Goal: Task Accomplishment & Management: Manage account settings

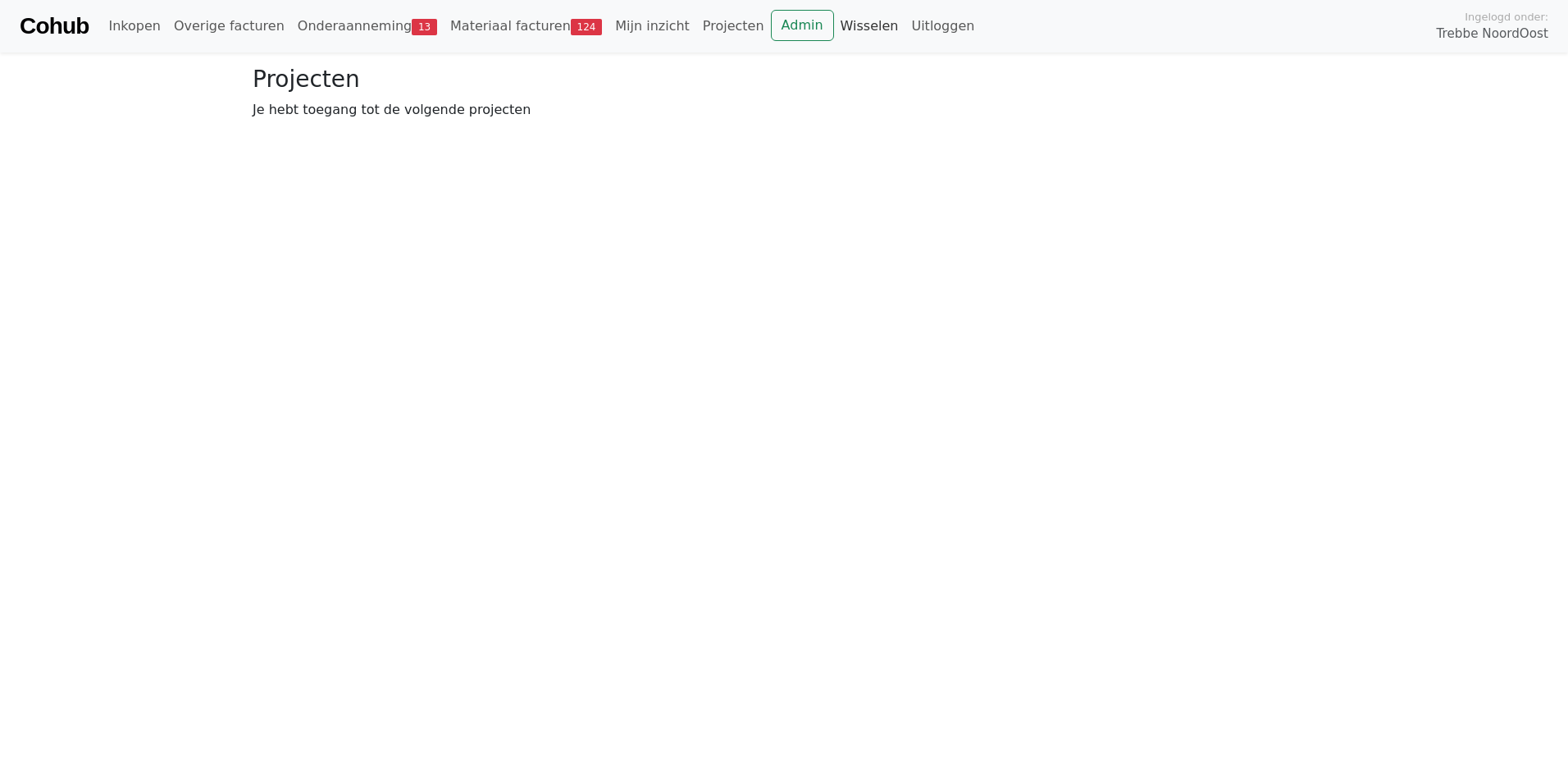
click at [834, 18] on link "Wisselen" at bounding box center [870, 26] width 71 height 33
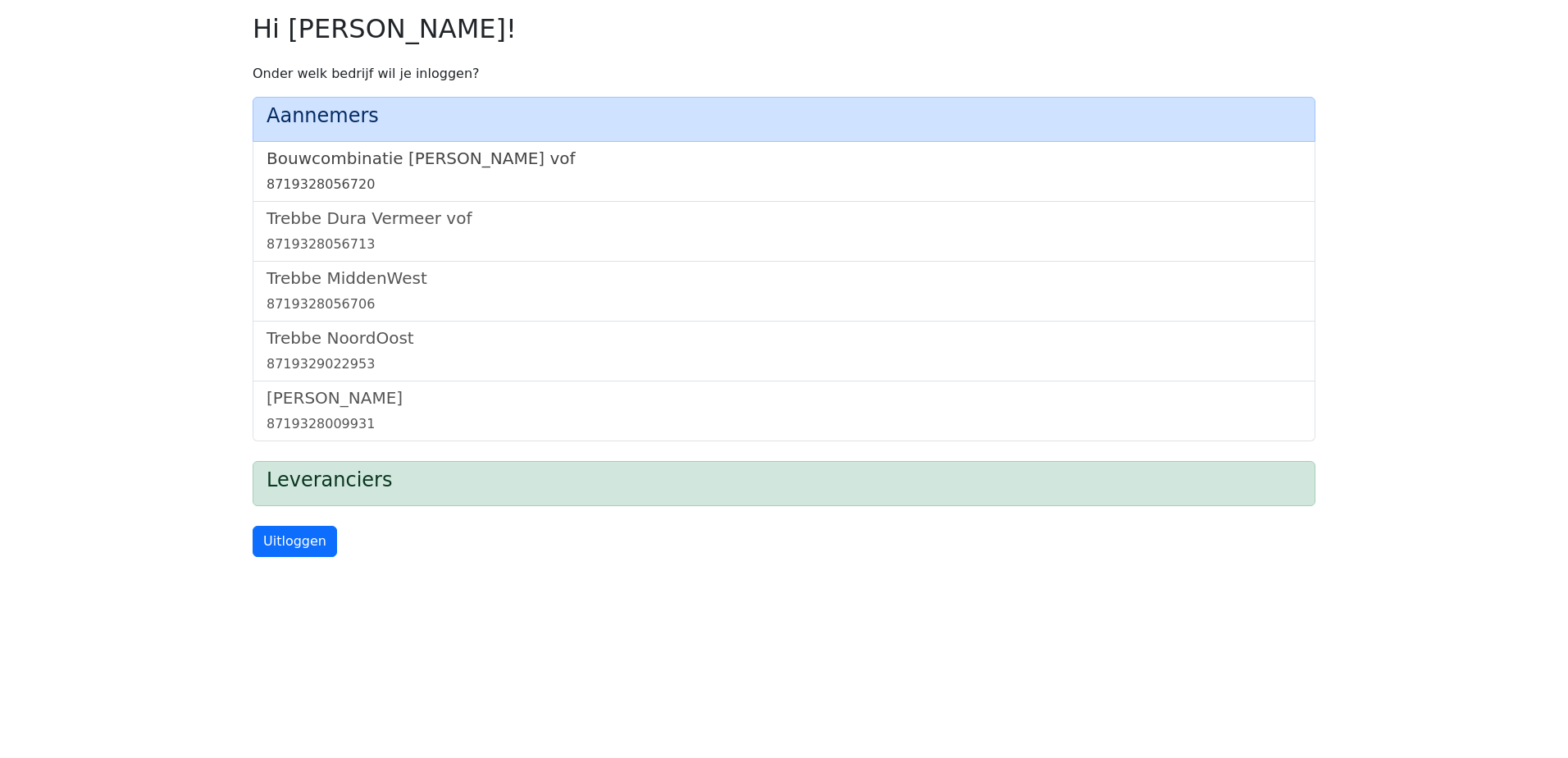
click at [465, 150] on h5 "Bouwcombinatie [PERSON_NAME] vof" at bounding box center [784, 158] width 1035 height 20
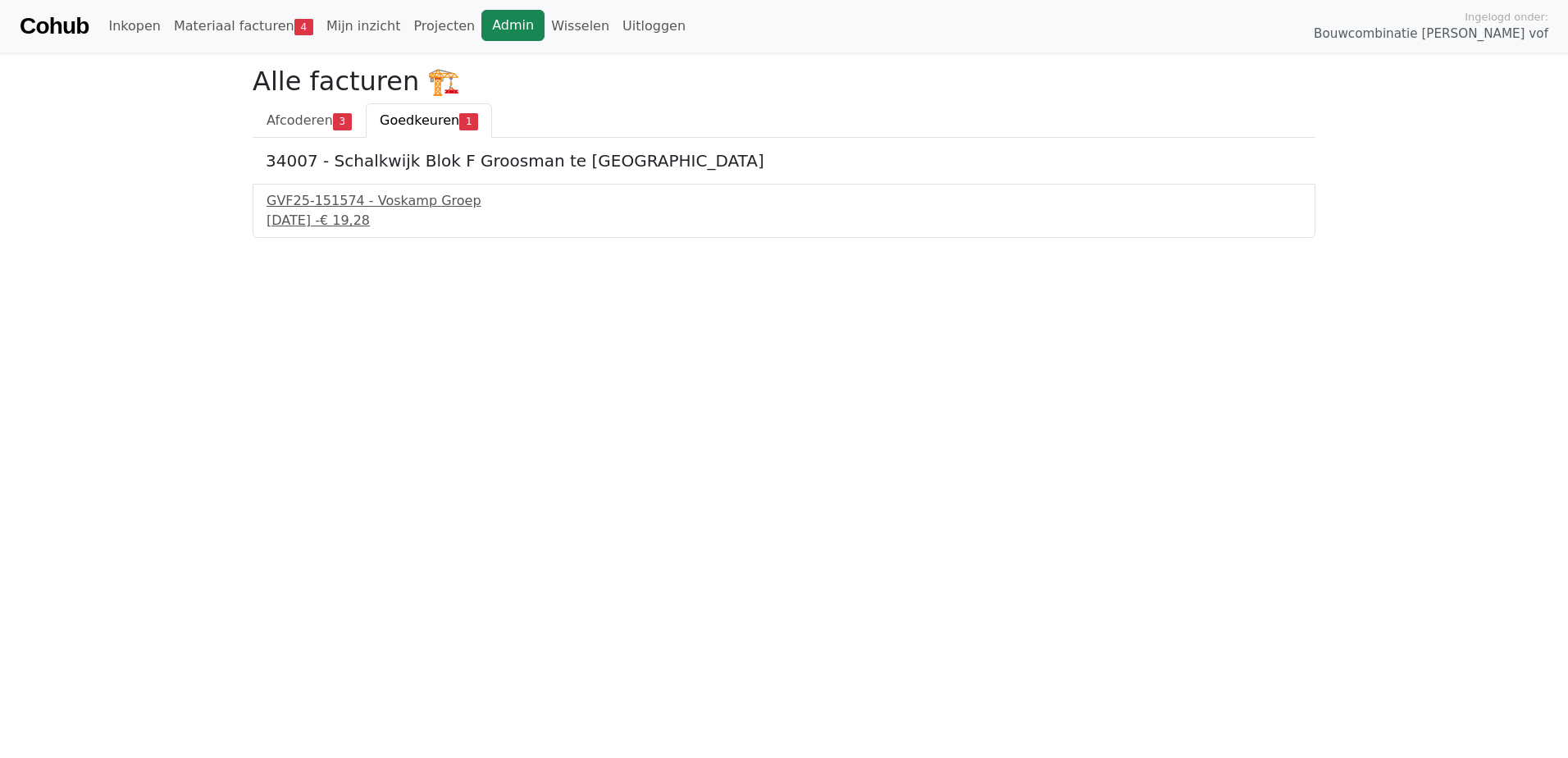
click at [482, 29] on link "Admin" at bounding box center [513, 25] width 63 height 31
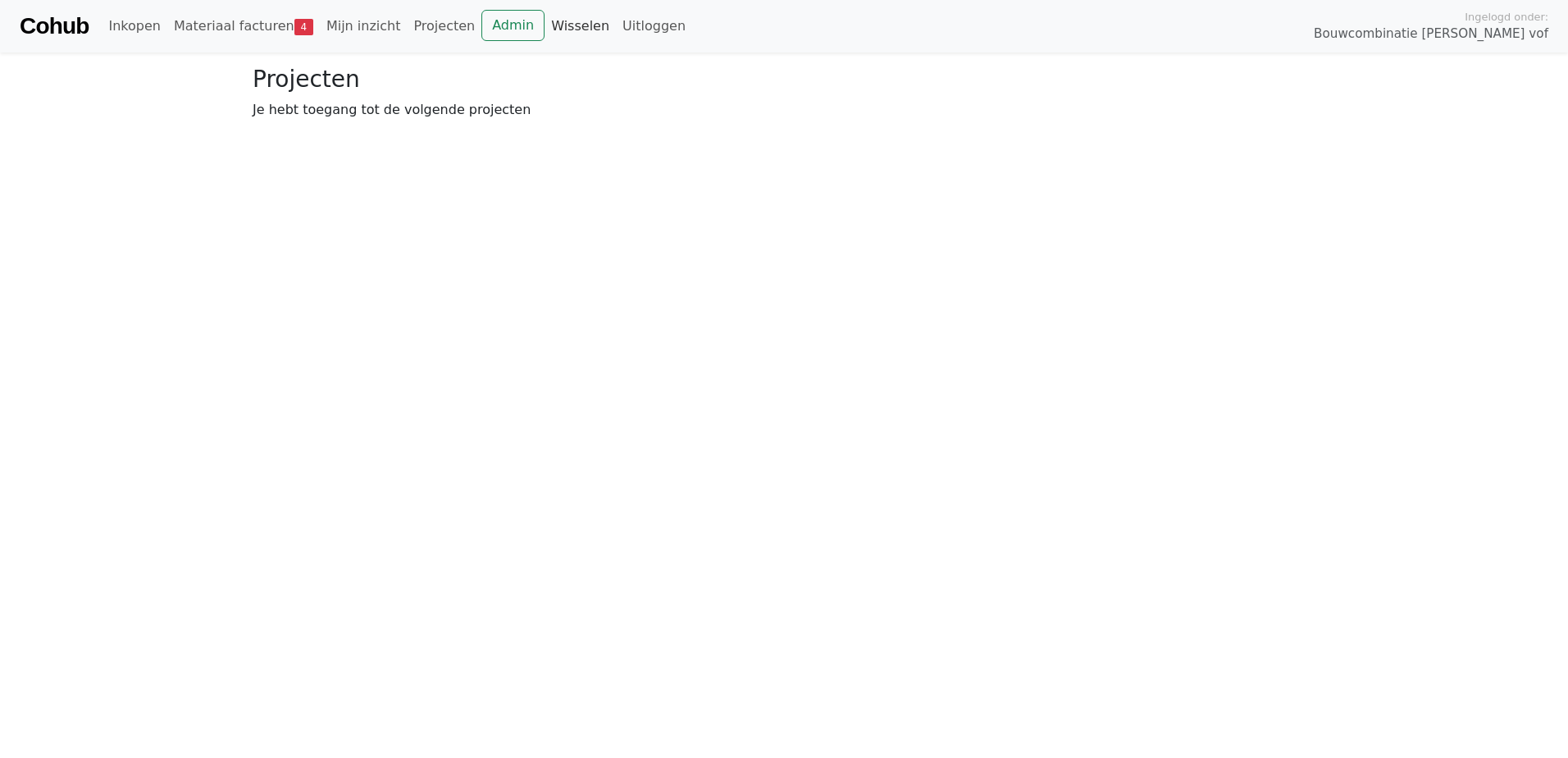
click at [547, 17] on link "Wisselen" at bounding box center [581, 26] width 71 height 33
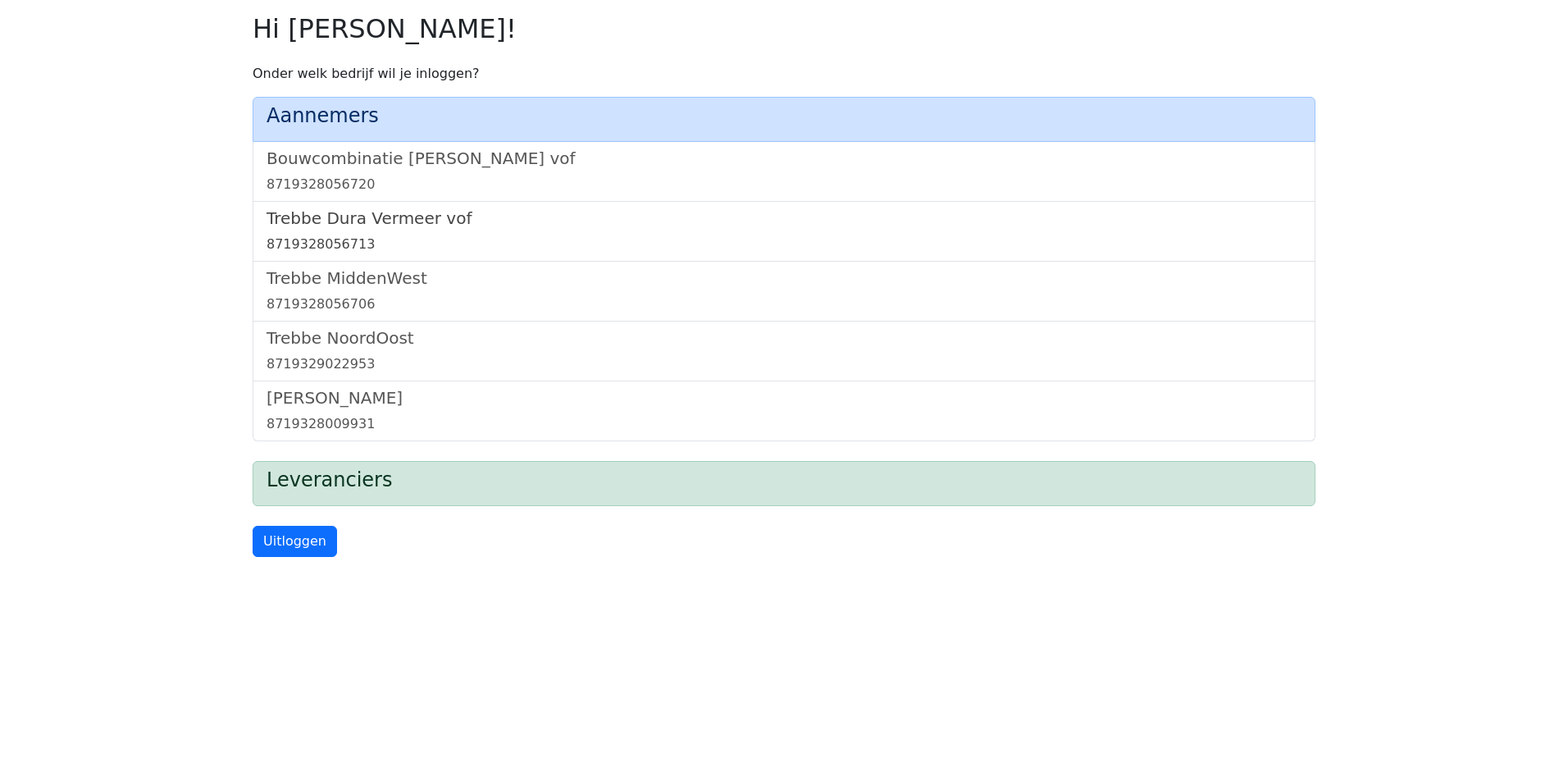
click at [358, 230] on link "Trebbe Dura Vermeer vof 8719328056713" at bounding box center [784, 231] width 1035 height 46
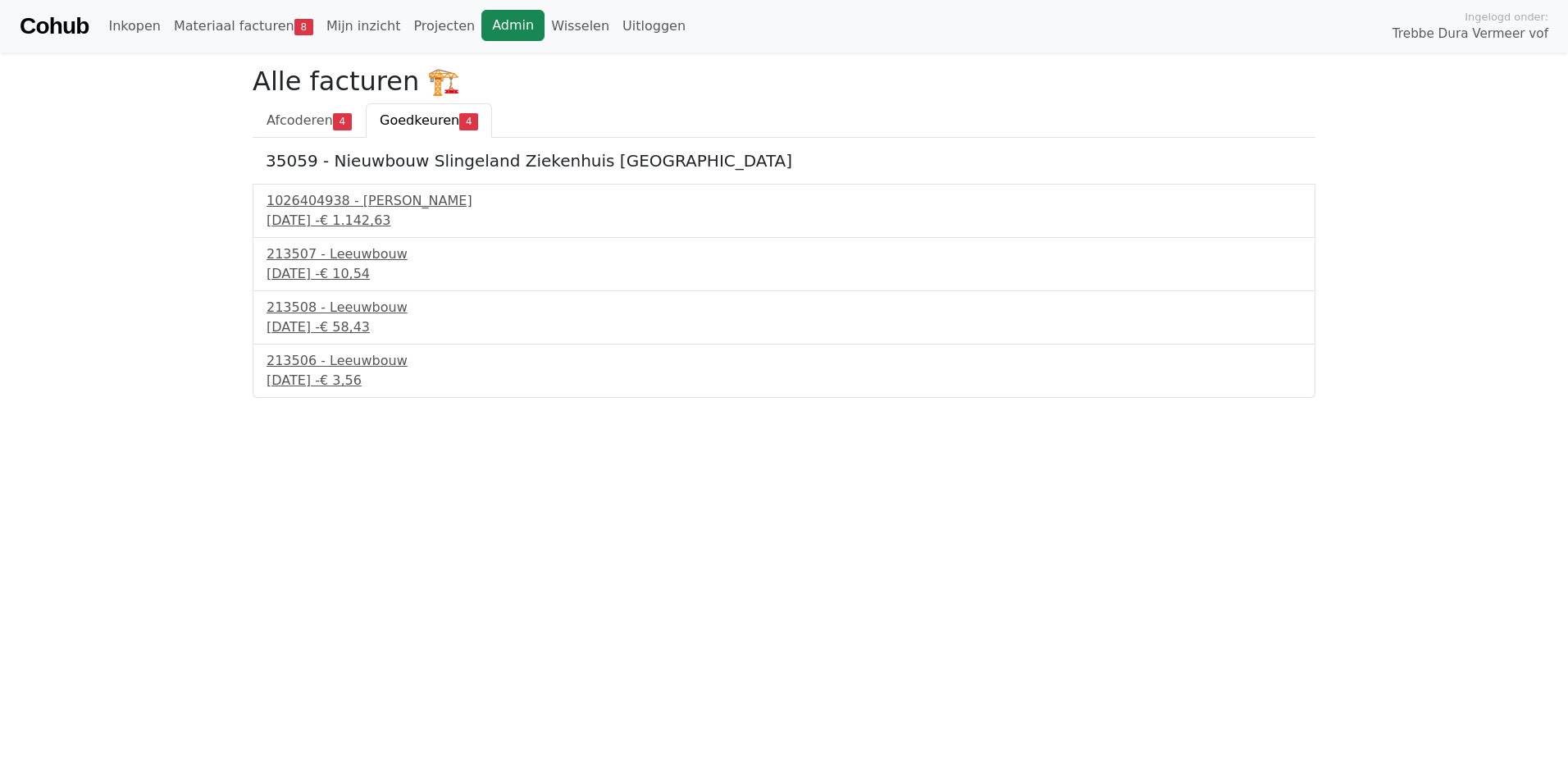
click at [482, 23] on link "Admin" at bounding box center [513, 25] width 63 height 31
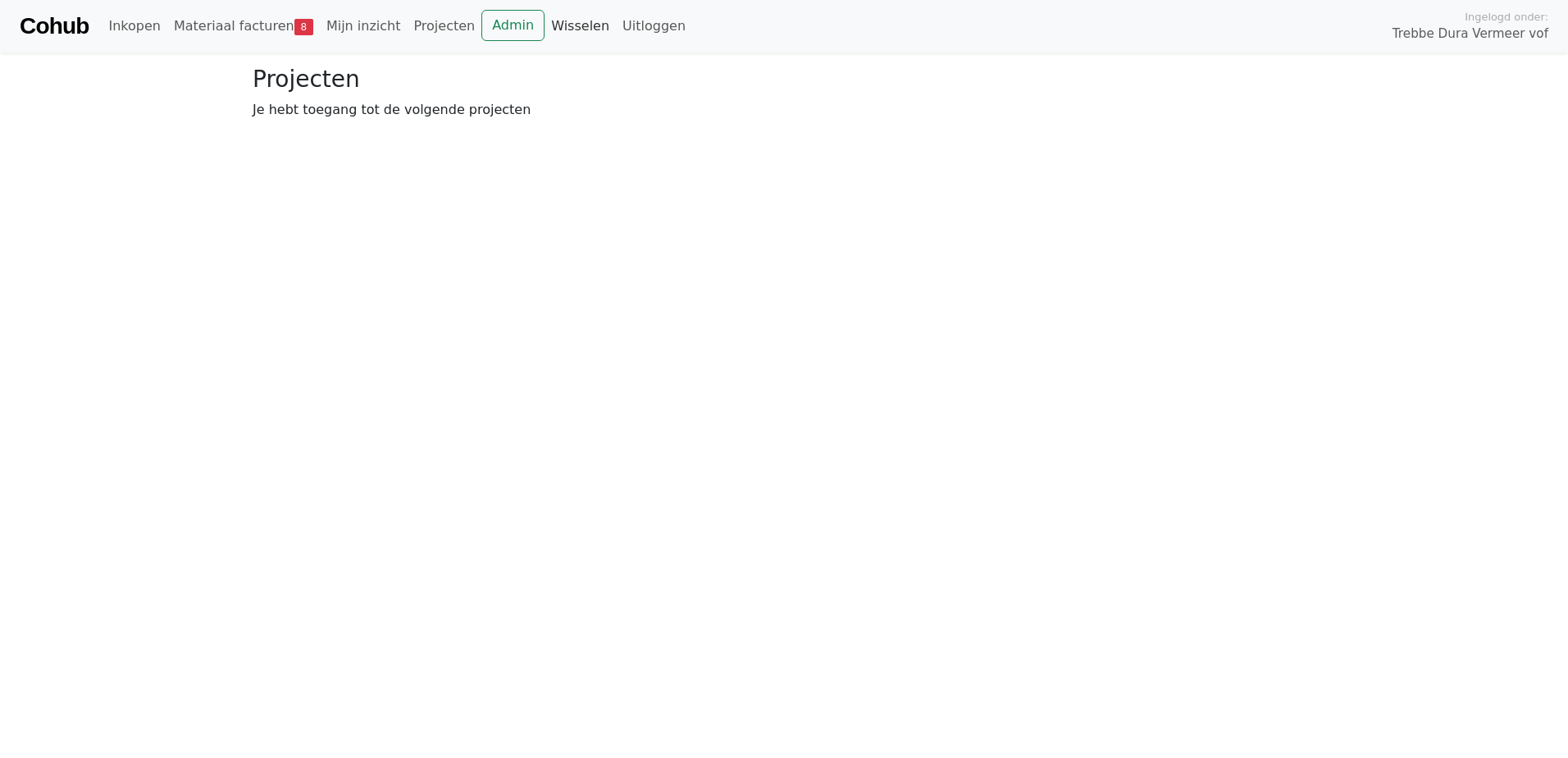
click at [545, 27] on link "Wisselen" at bounding box center [581, 26] width 71 height 33
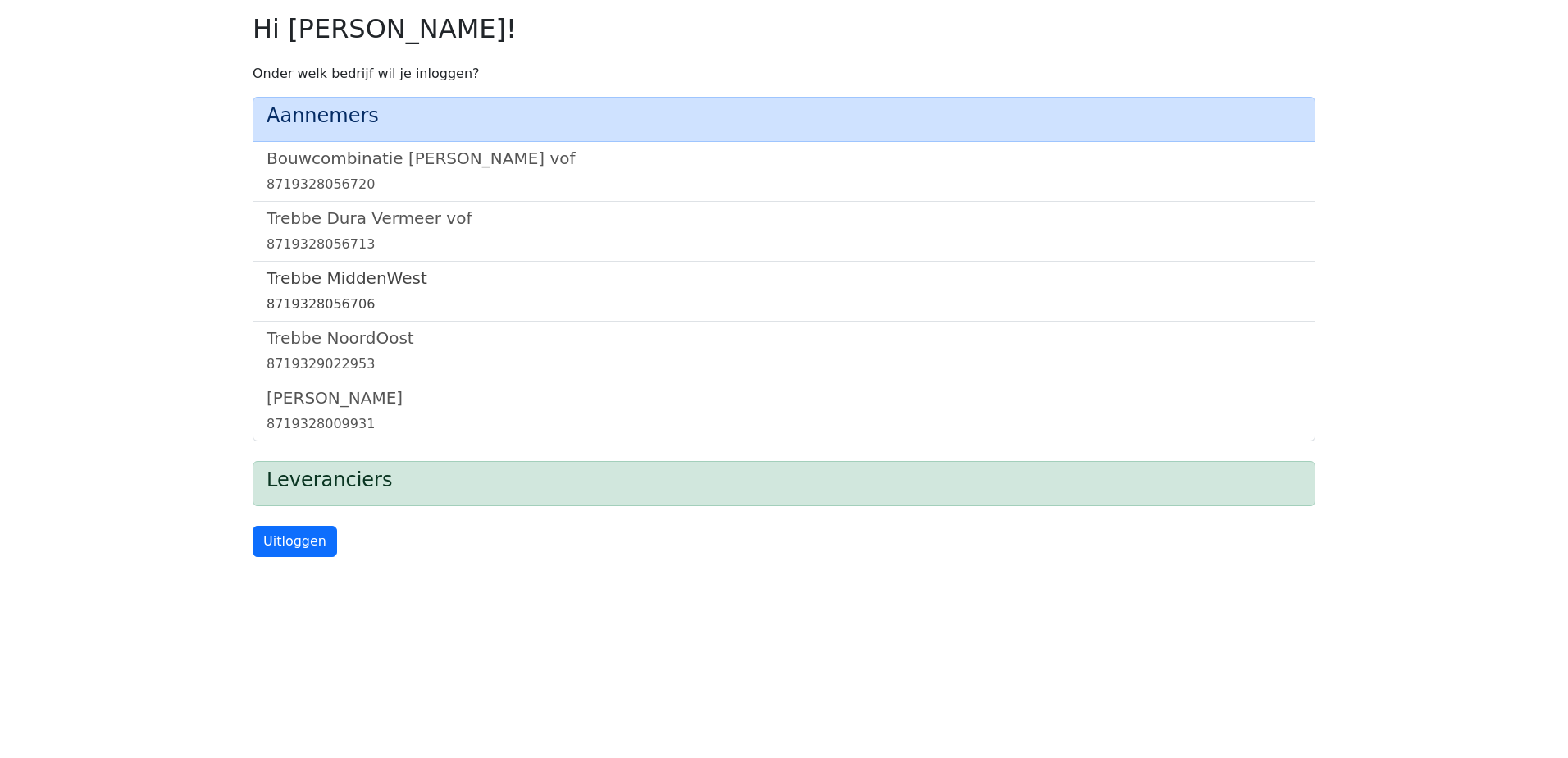
click at [346, 275] on h5 "Trebbe MiddenWest" at bounding box center [784, 278] width 1035 height 20
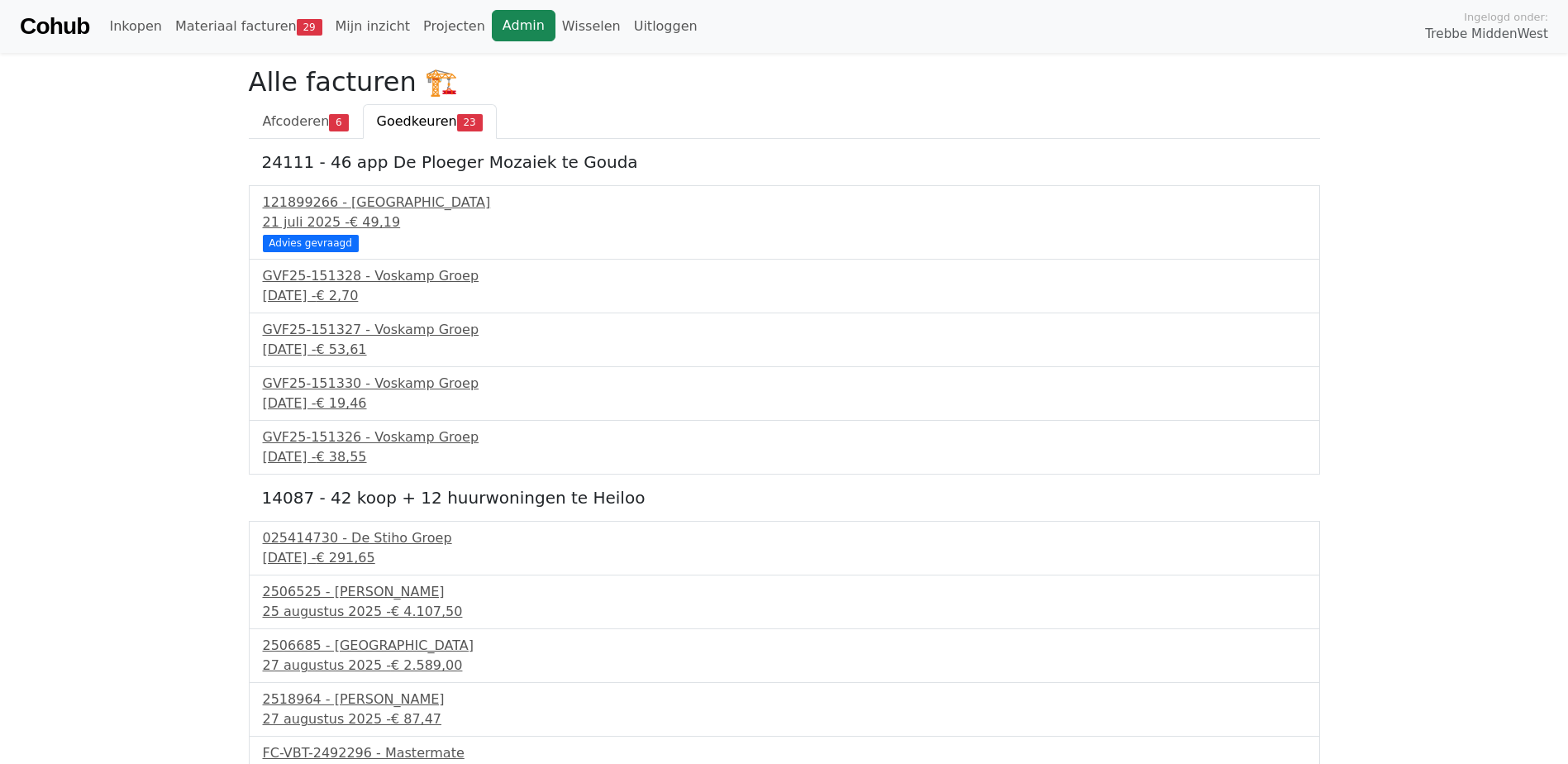
click at [491, 23] on link "Admin" at bounding box center [523, 25] width 64 height 32
